Goal: Information Seeking & Learning: Learn about a topic

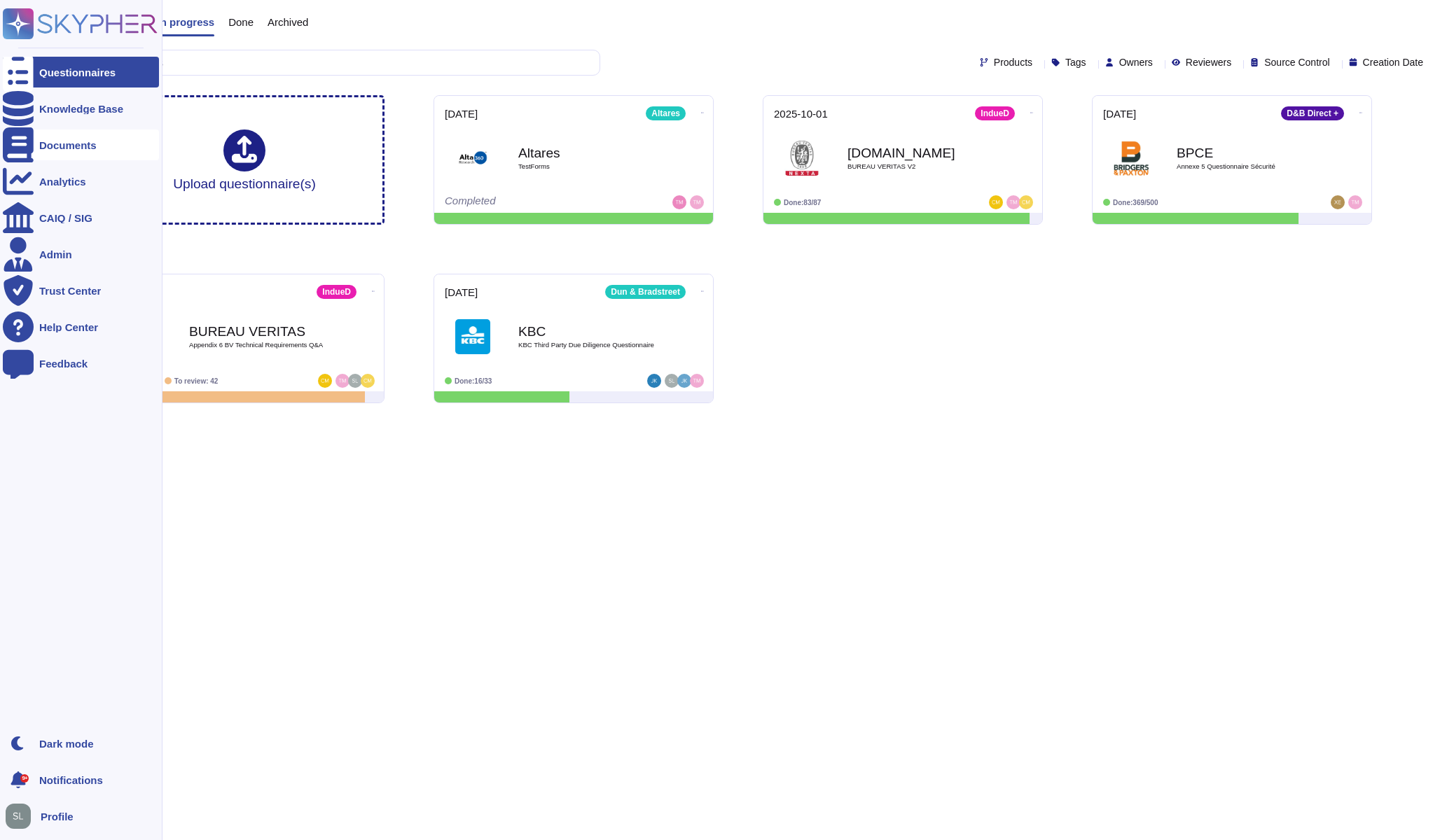
click at [38, 144] on div "Documents" at bounding box center [81, 145] width 156 height 31
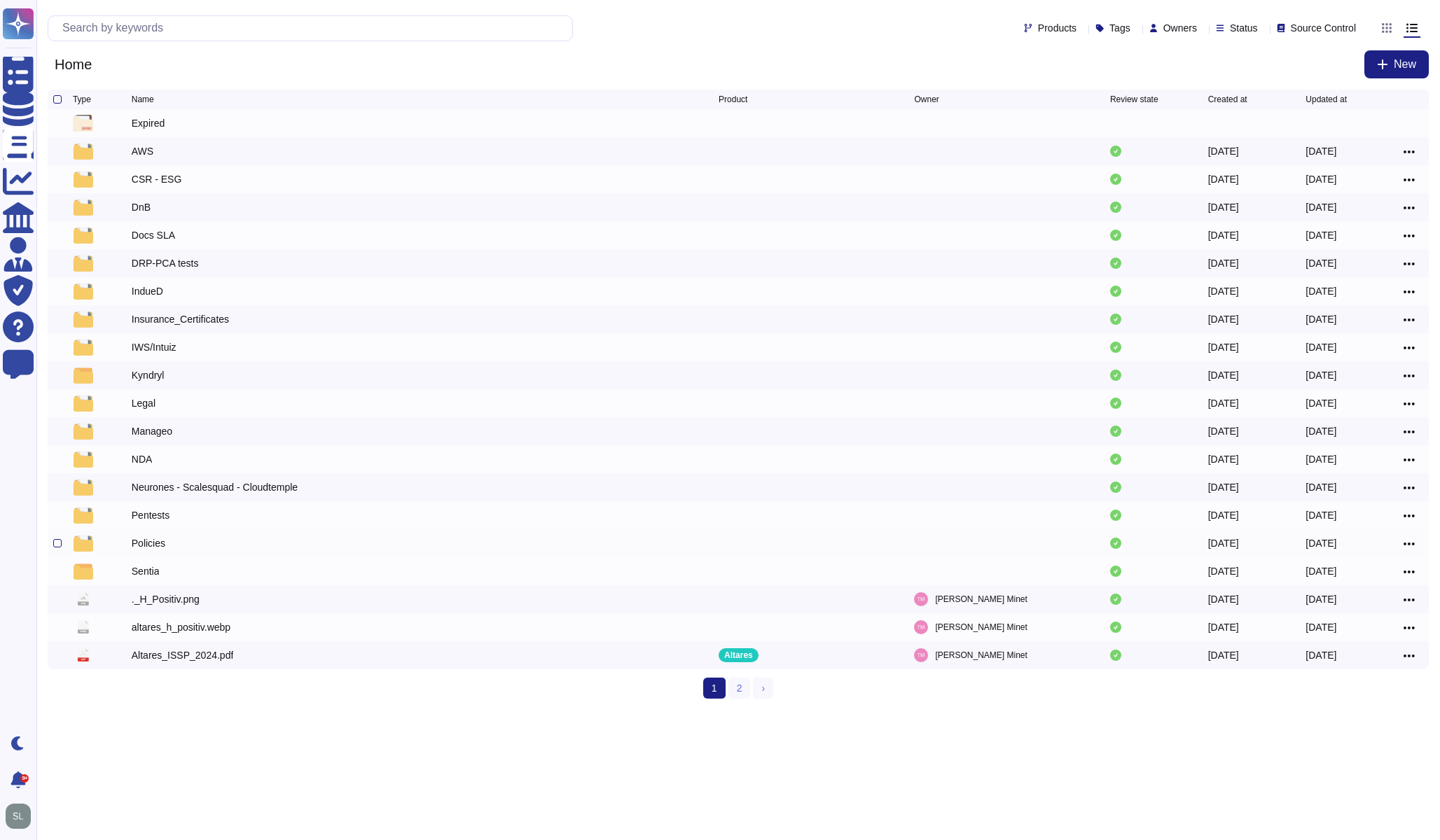
click at [148, 542] on div "Policies" at bounding box center [148, 543] width 34 height 14
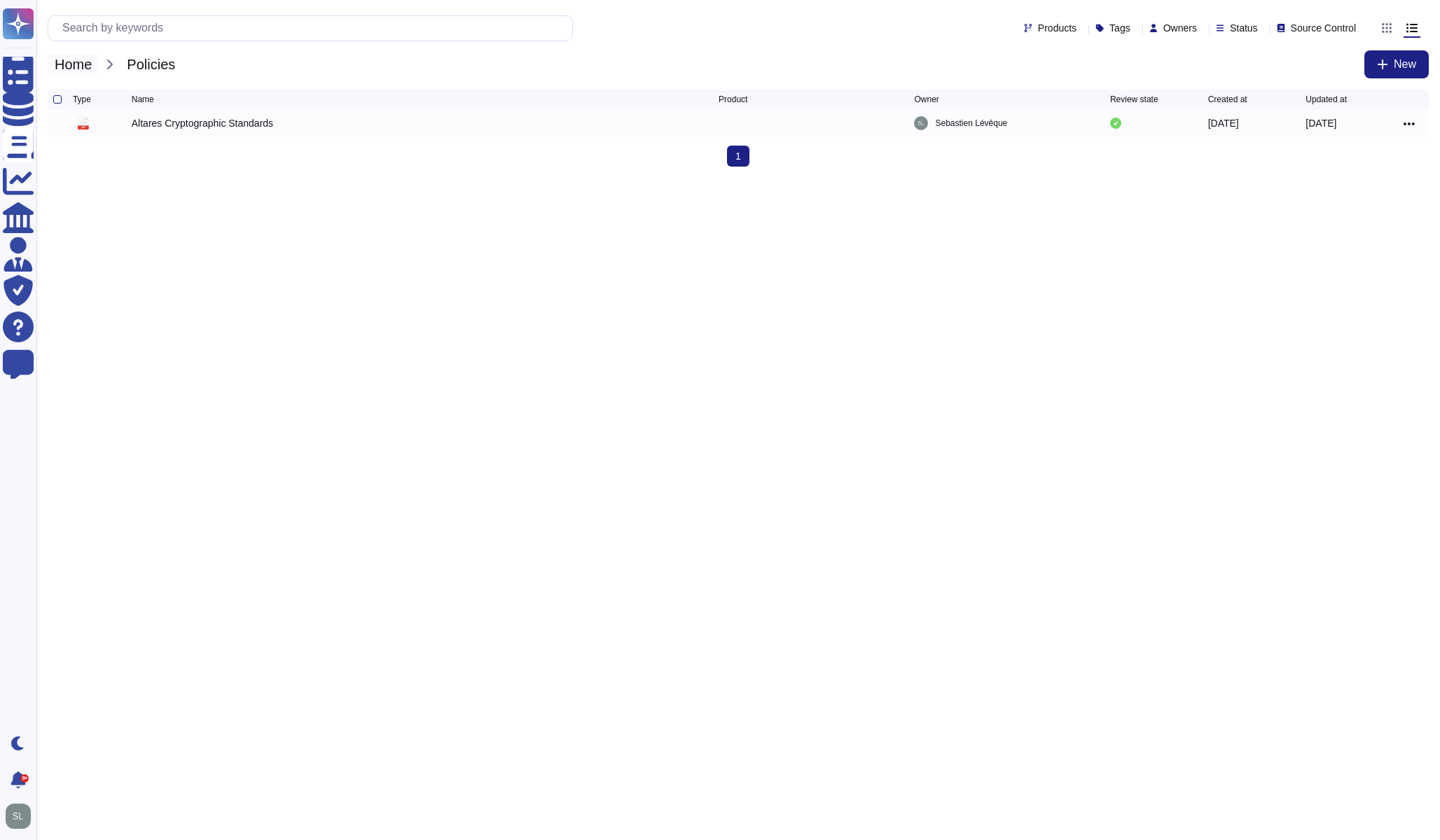
click at [74, 61] on span "Home" at bounding box center [73, 64] width 51 height 21
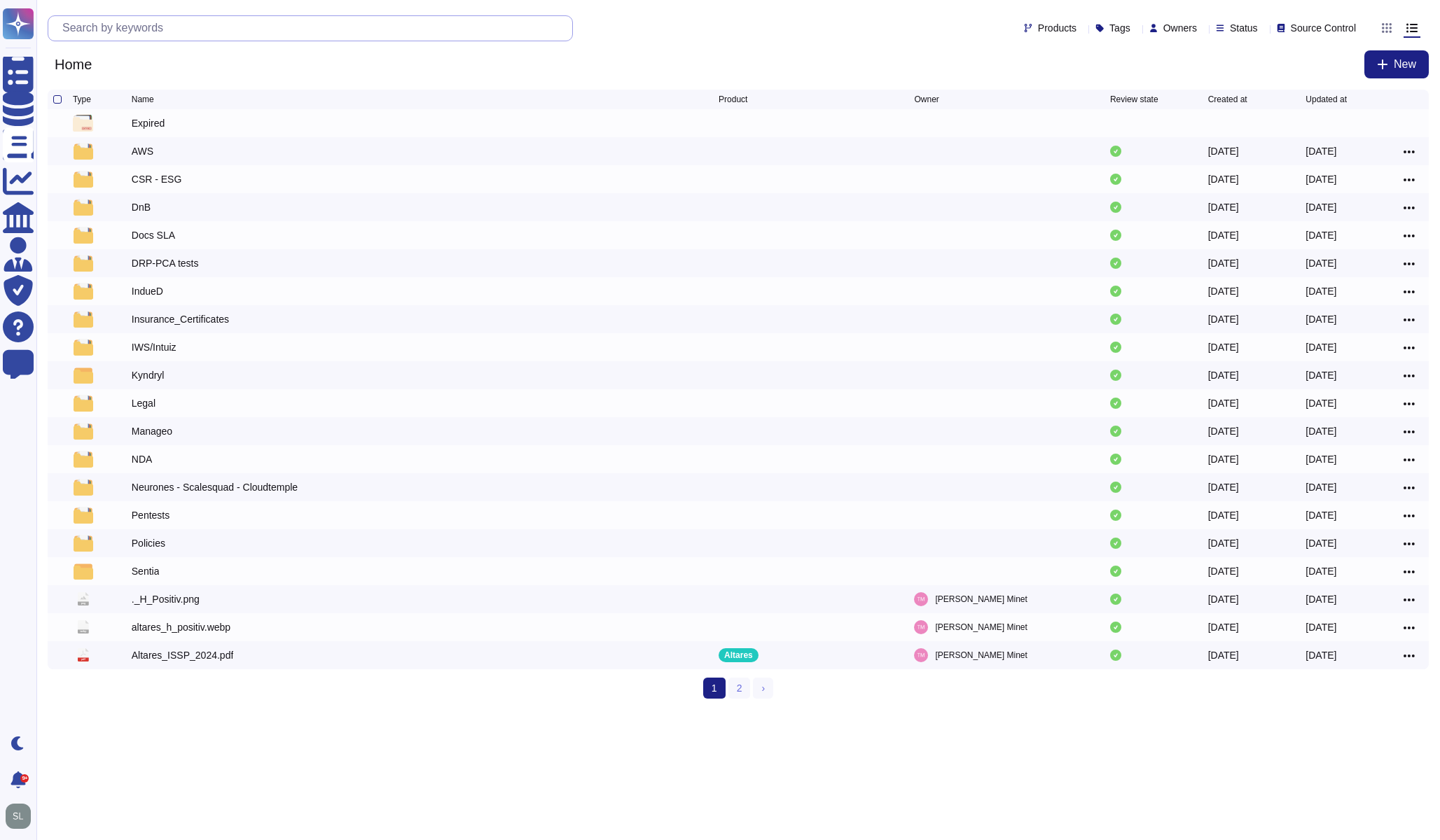
click at [168, 29] on input "text" at bounding box center [314, 28] width 517 height 24
click at [741, 691] on link "2" at bounding box center [740, 687] width 23 height 21
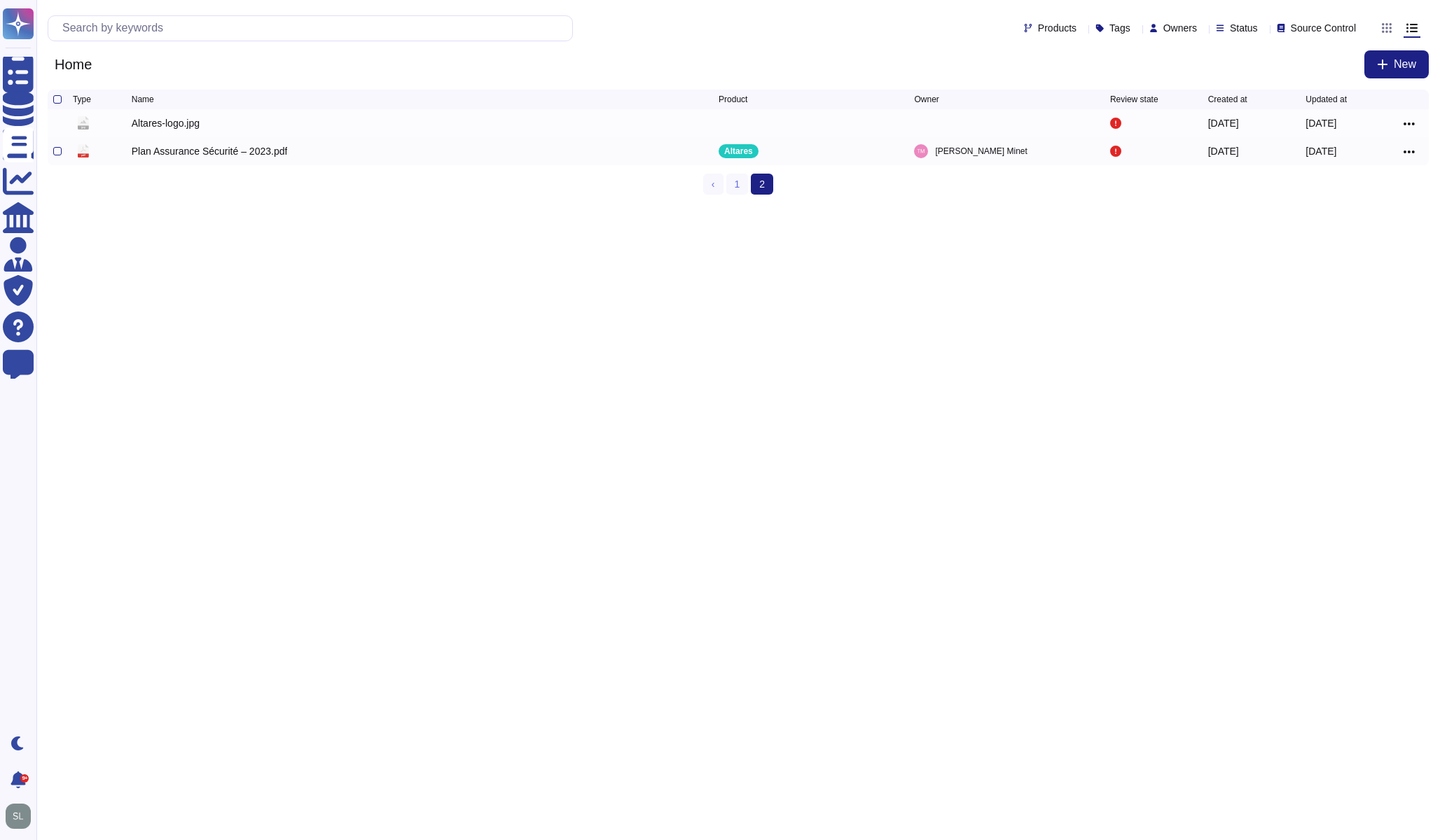
click at [236, 153] on div "Plan Assurance Sécurité – 2023.pdf" at bounding box center [210, 151] width 156 height 14
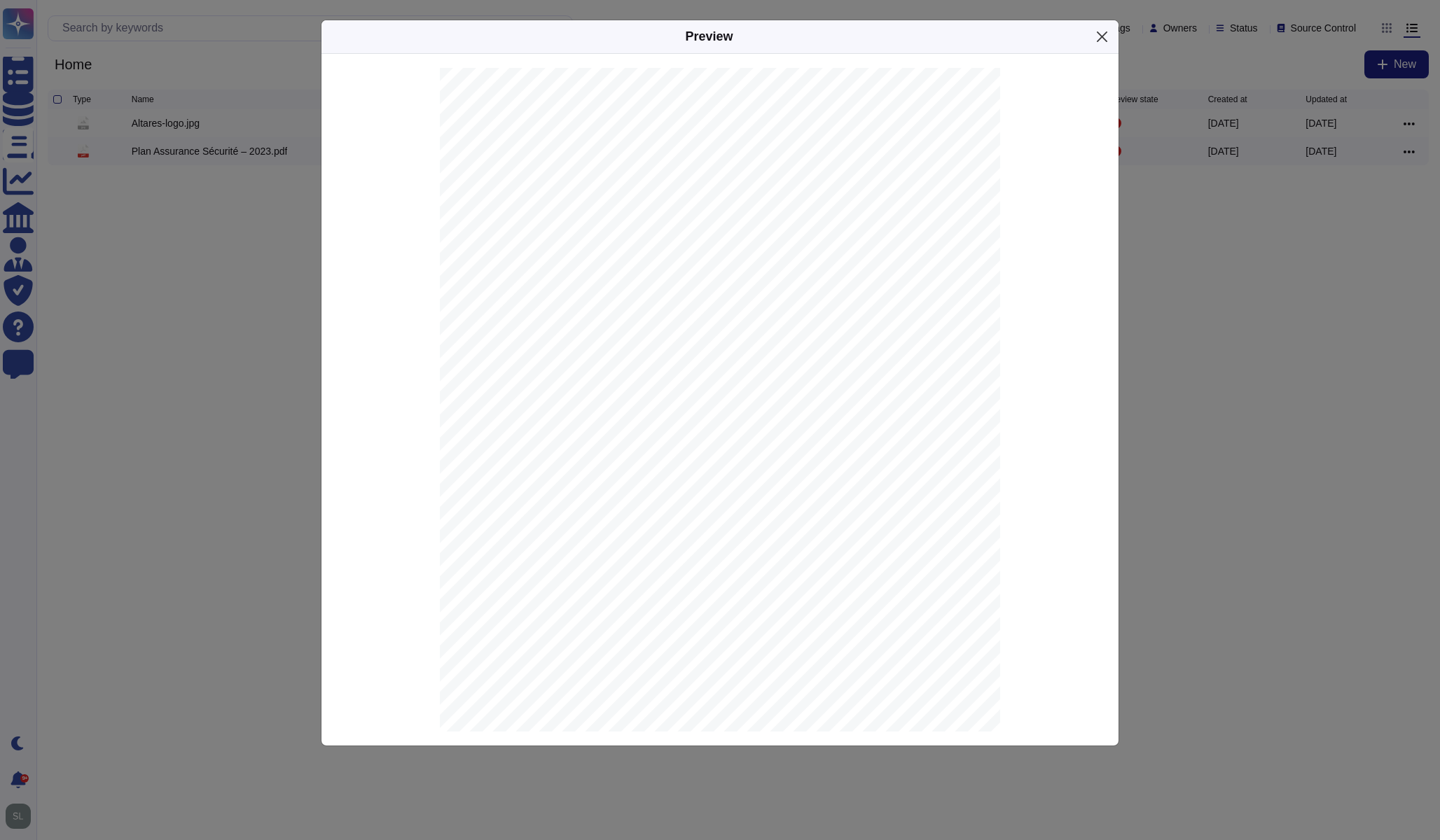
click at [1104, 38] on button "Close" at bounding box center [1102, 37] width 22 height 22
